Goal: Task Accomplishment & Management: Manage account settings

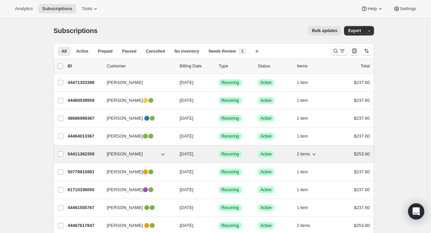
click at [315, 154] on icon "button" at bounding box center [314, 155] width 3 height 2
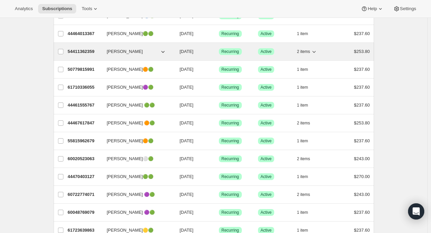
scroll to position [120, 0]
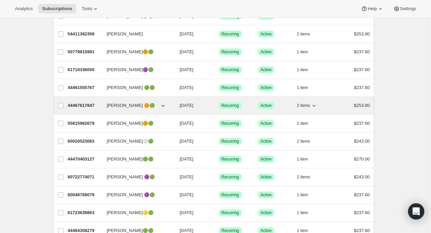
click at [316, 105] on icon "button" at bounding box center [314, 105] width 7 height 7
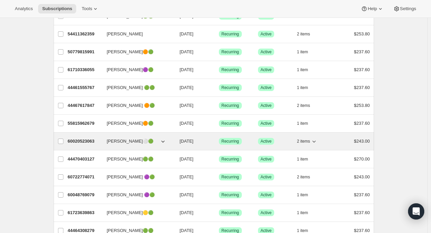
click at [317, 142] on icon "button" at bounding box center [314, 141] width 7 height 7
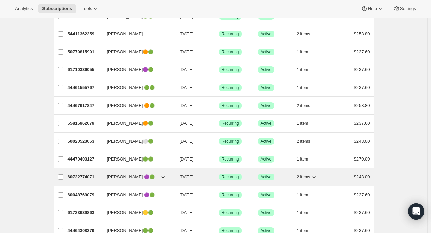
click at [317, 175] on icon "button" at bounding box center [314, 177] width 7 height 7
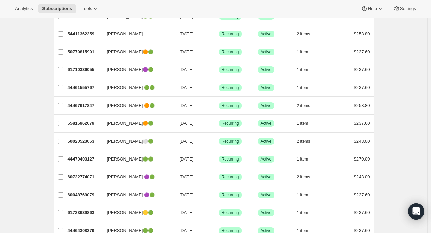
click at [322, 7] on div "Analytics Subscriptions Tools Help Settings" at bounding box center [215, 9] width 431 height 18
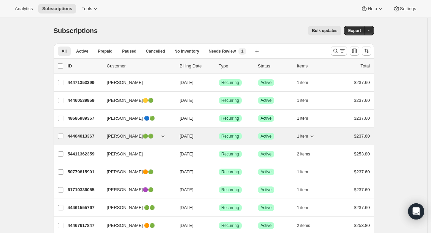
click at [315, 136] on icon "button" at bounding box center [312, 136] width 7 height 7
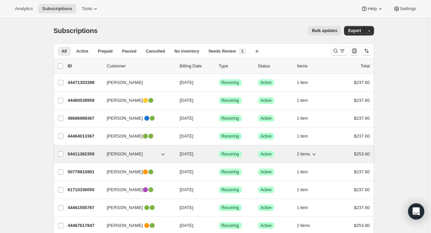
click at [316, 154] on icon "button" at bounding box center [314, 155] width 3 height 2
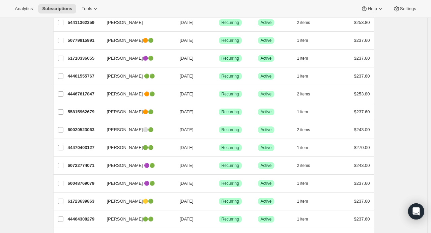
scroll to position [130, 0]
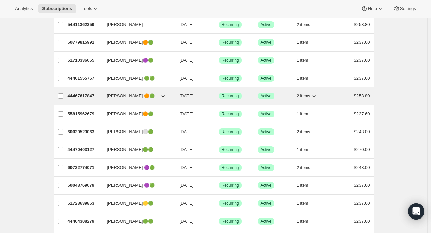
click at [315, 95] on icon "button" at bounding box center [314, 96] width 7 height 7
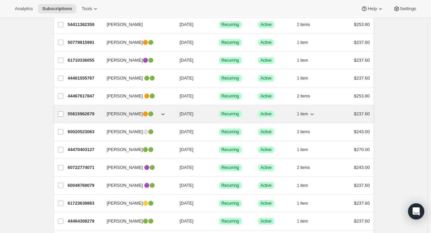
click at [316, 114] on icon "button" at bounding box center [312, 114] width 7 height 7
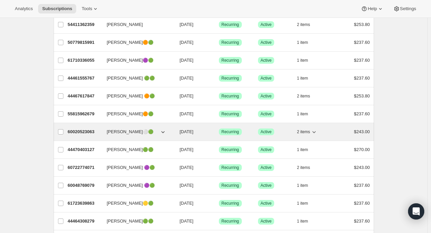
click at [316, 131] on icon "button" at bounding box center [314, 132] width 3 height 2
